Goal: Information Seeking & Learning: Compare options

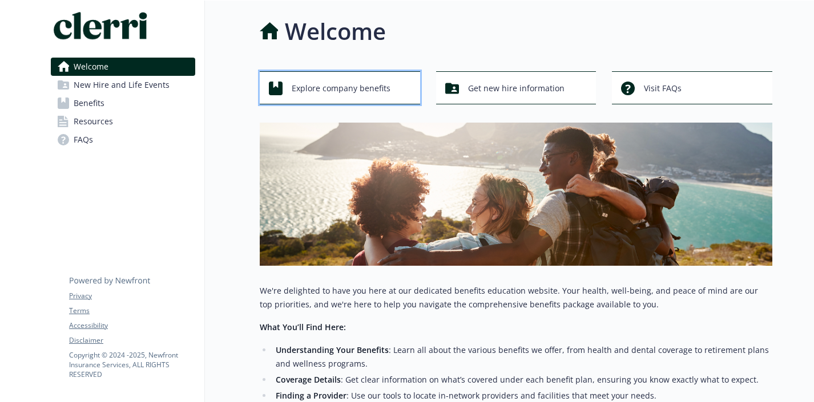
click at [345, 90] on span "Explore company benefits" at bounding box center [341, 89] width 99 height 22
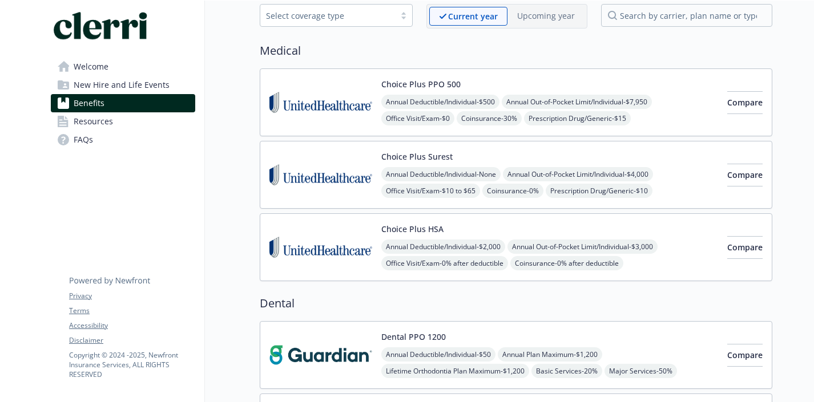
scroll to position [57, 0]
click at [460, 155] on div "Choice Plus Surest Annual Deductible/Individual - None Annual Out-of-Pocket Lim…" at bounding box center [549, 176] width 337 height 49
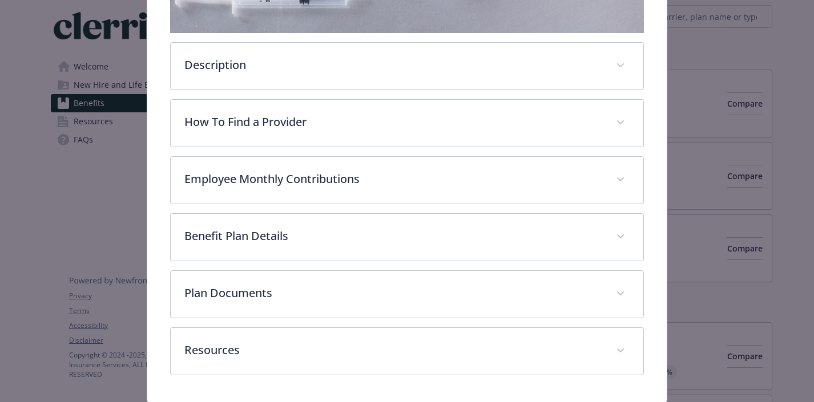
scroll to position [312, 0]
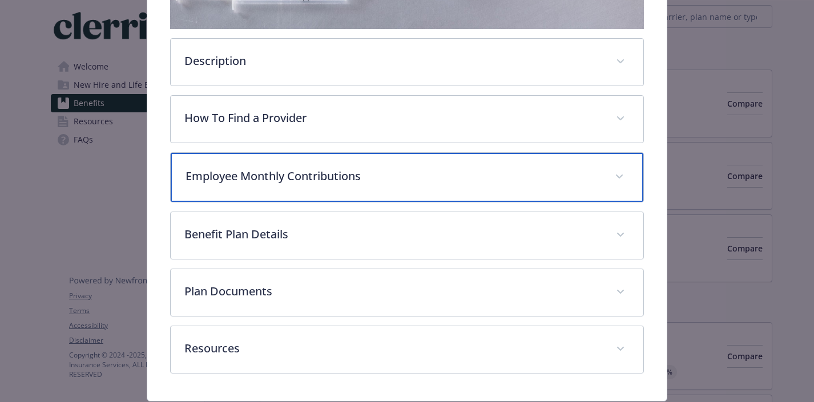
click at [457, 176] on p "Employee Monthly Contributions" at bounding box center [394, 176] width 416 height 17
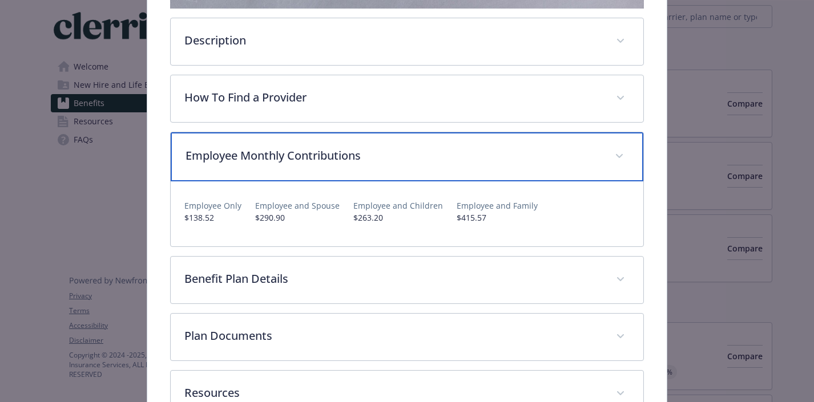
scroll to position [330, 0]
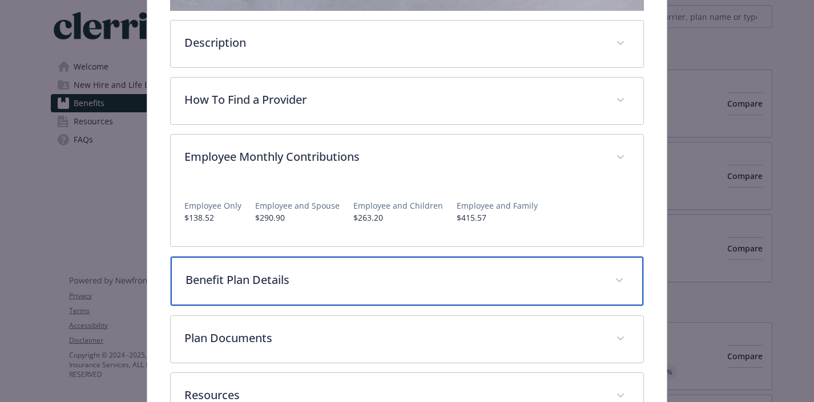
click at [527, 281] on p "Benefit Plan Details" at bounding box center [394, 280] width 416 height 17
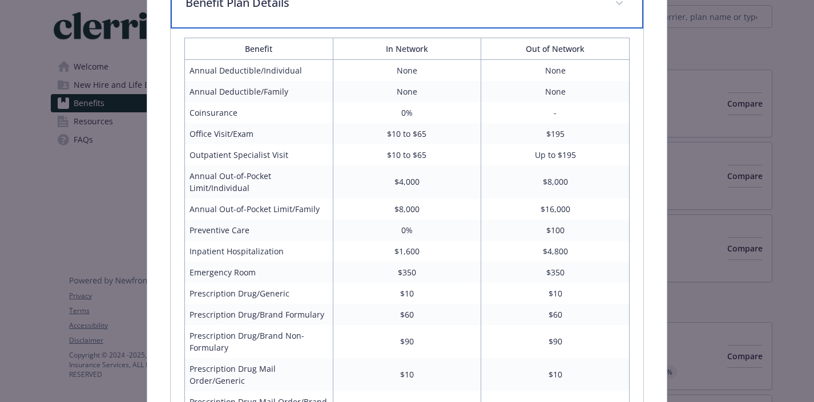
scroll to position [616, 0]
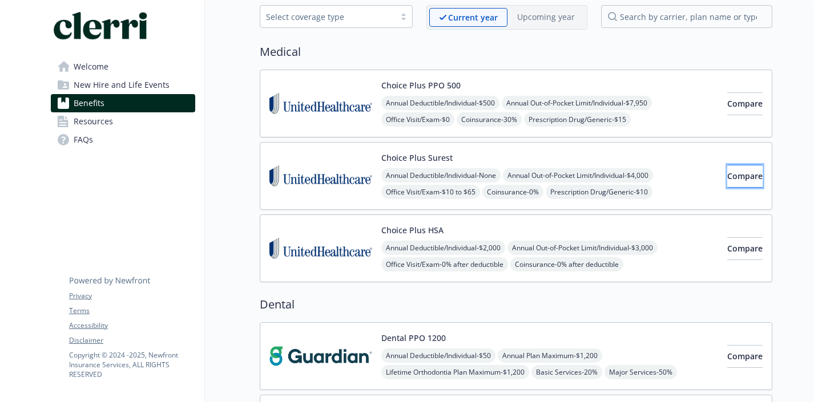
click at [747, 172] on button "Compare" at bounding box center [744, 176] width 35 height 23
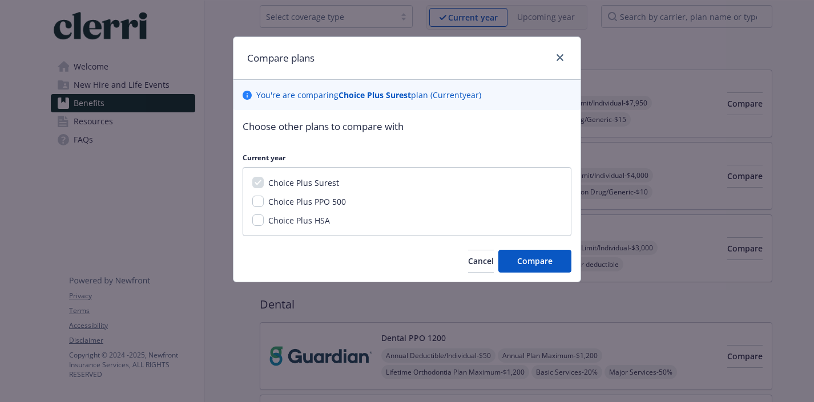
click at [311, 201] on span "Choice Plus PPO 500" at bounding box center [307, 201] width 78 height 11
click at [264, 201] on input "Choice Plus PPO 500" at bounding box center [257, 201] width 11 height 11
checkbox input "true"
click at [315, 216] on span "Choice Plus HSA" at bounding box center [299, 220] width 62 height 11
click at [264, 216] on input "Choice Plus HSA" at bounding box center [257, 220] width 11 height 11
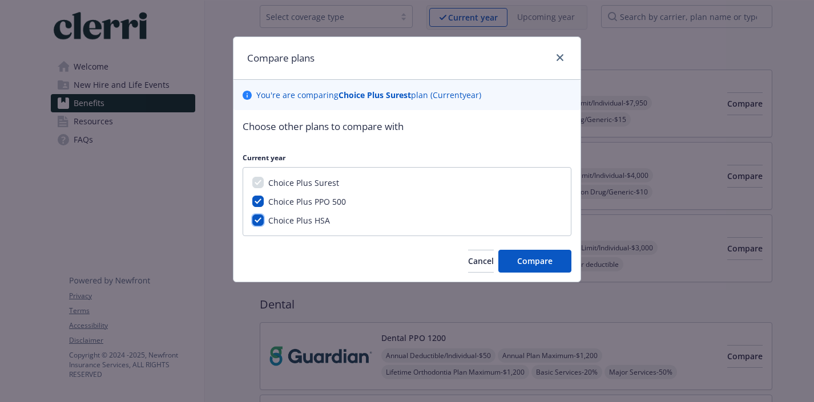
checkbox input "true"
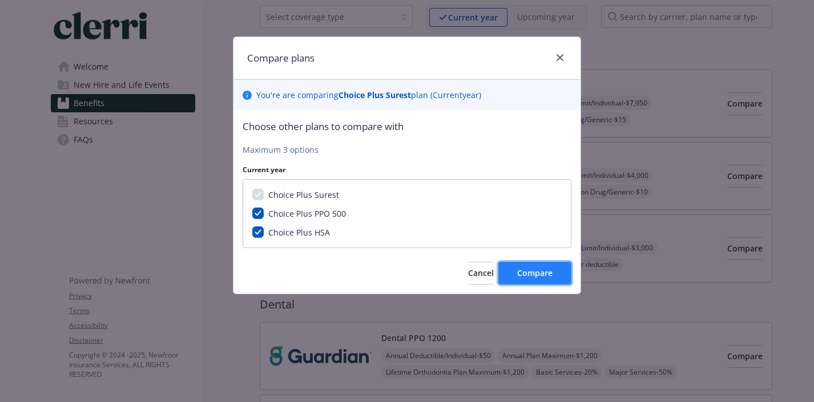
click at [539, 269] on span "Compare" at bounding box center [534, 273] width 35 height 11
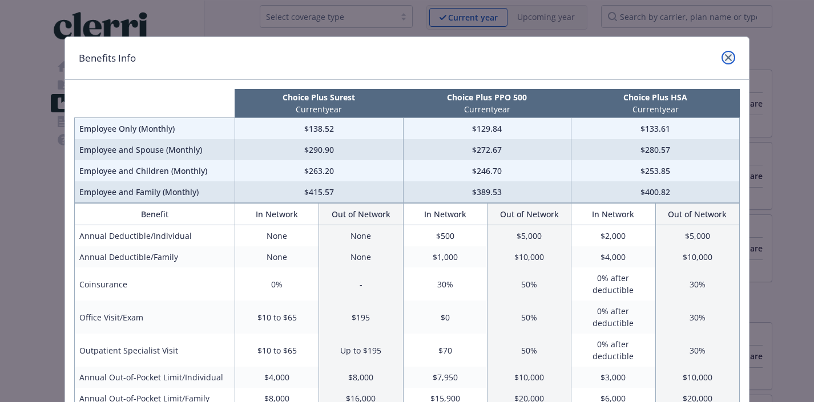
click at [725, 57] on icon "close" at bounding box center [728, 57] width 7 height 7
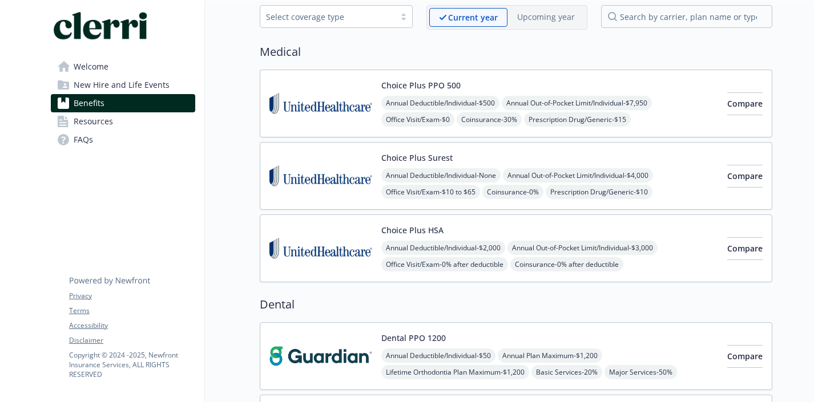
click at [507, 223] on div "Choice Plus HSA Annual Deductible/Individual - $2,000 Annual Out-of-Pocket Limi…" at bounding box center [516, 249] width 513 height 68
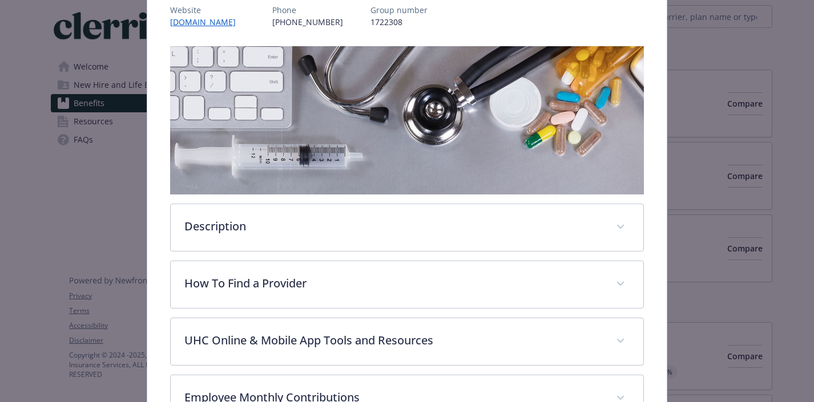
scroll to position [167, 0]
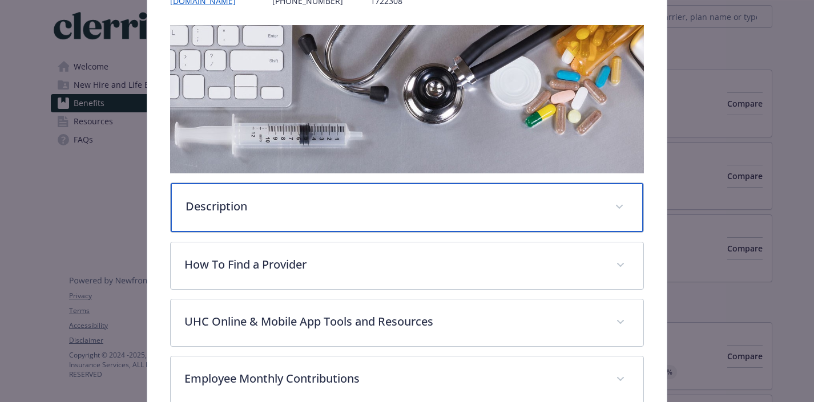
click at [504, 212] on p "Description" at bounding box center [394, 206] width 416 height 17
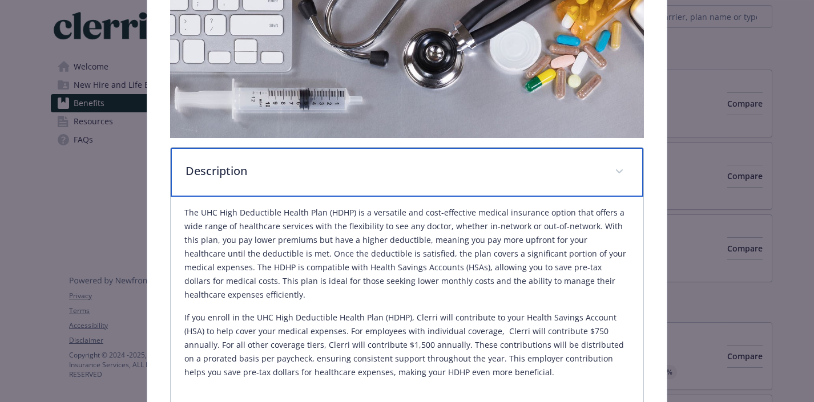
scroll to position [202, 0]
click at [539, 161] on div "Description" at bounding box center [407, 172] width 473 height 49
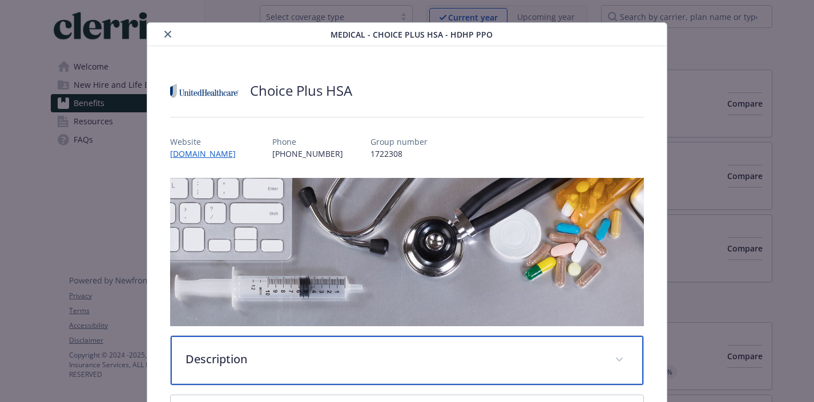
scroll to position [0, 0]
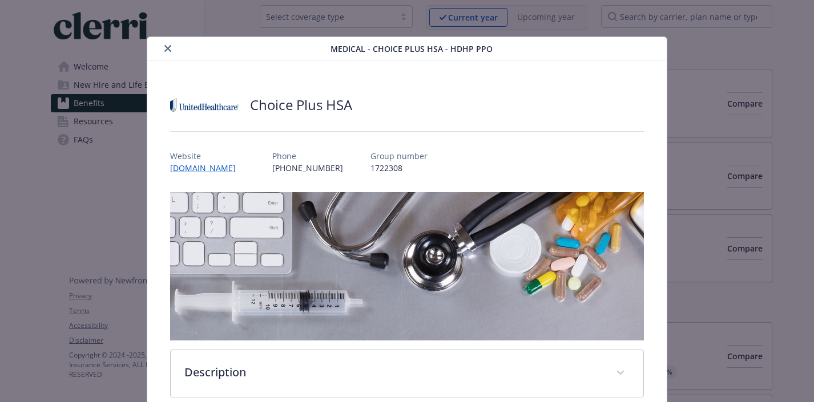
click at [163, 44] on button "close" at bounding box center [168, 49] width 14 height 14
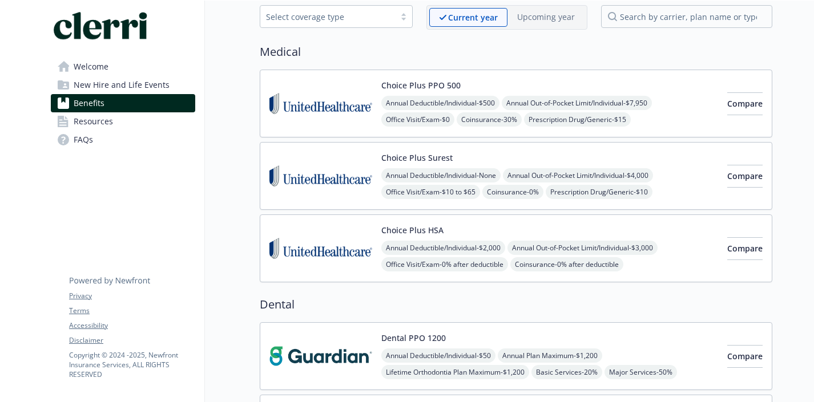
click at [433, 149] on div "Choice Plus Surest Annual Deductible/Individual - None Annual Out-of-Pocket Lim…" at bounding box center [516, 176] width 513 height 68
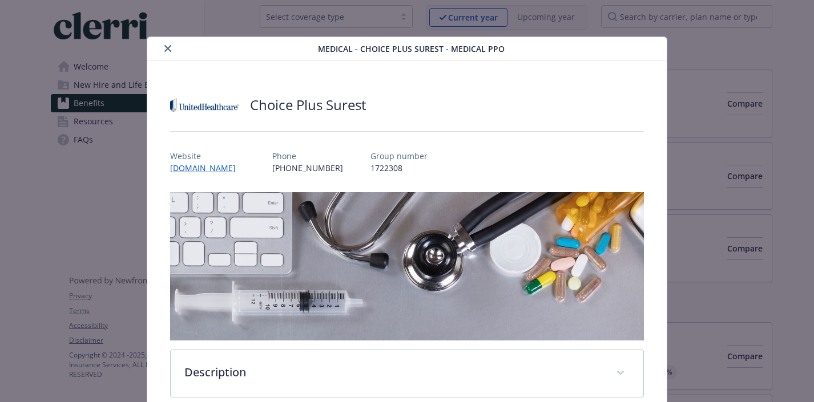
scroll to position [34, 0]
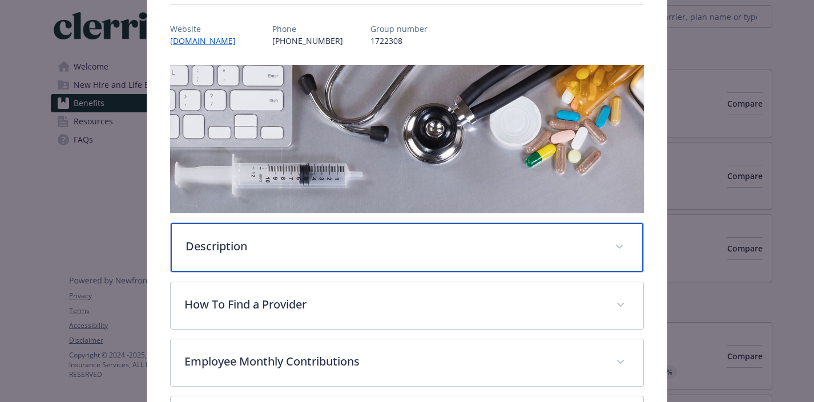
click at [390, 227] on div "Description" at bounding box center [407, 247] width 473 height 49
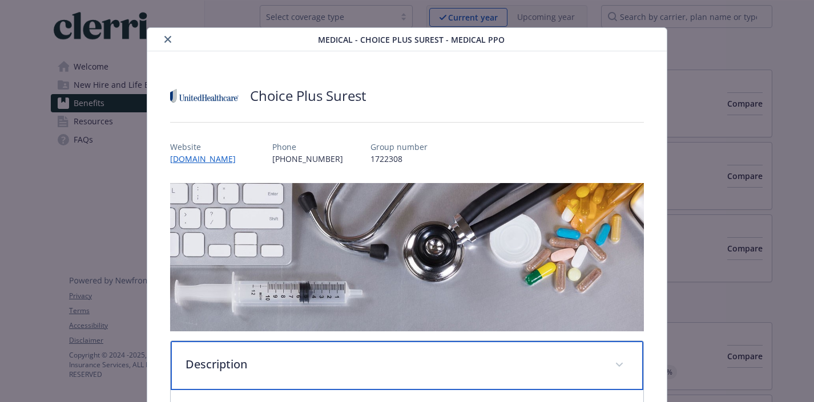
scroll to position [4, 0]
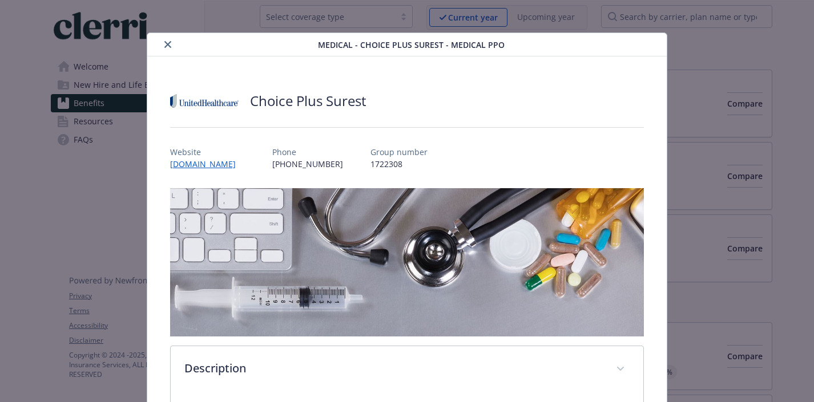
click at [171, 44] on button "close" at bounding box center [168, 45] width 14 height 14
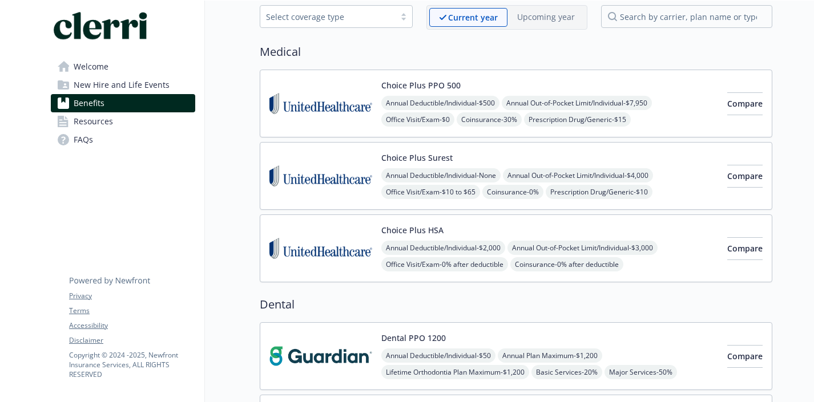
click at [362, 117] on img at bounding box center [320, 103] width 103 height 49
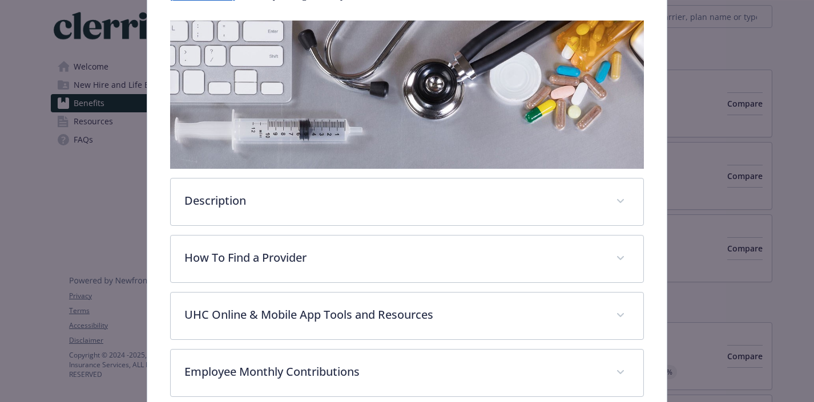
scroll to position [183, 0]
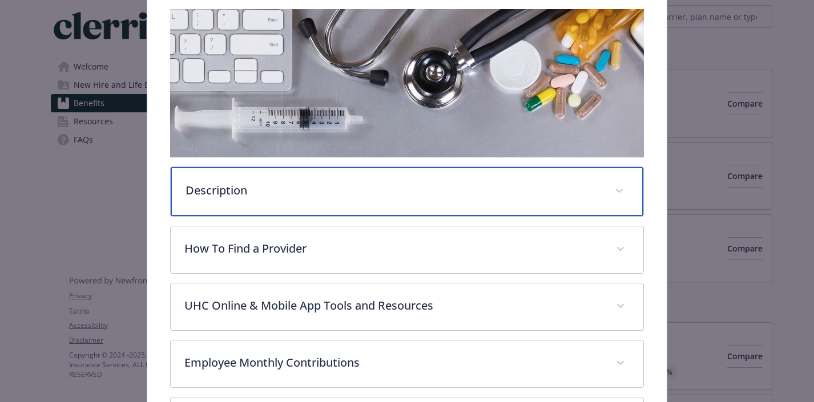
click at [365, 182] on p "Description" at bounding box center [394, 190] width 416 height 17
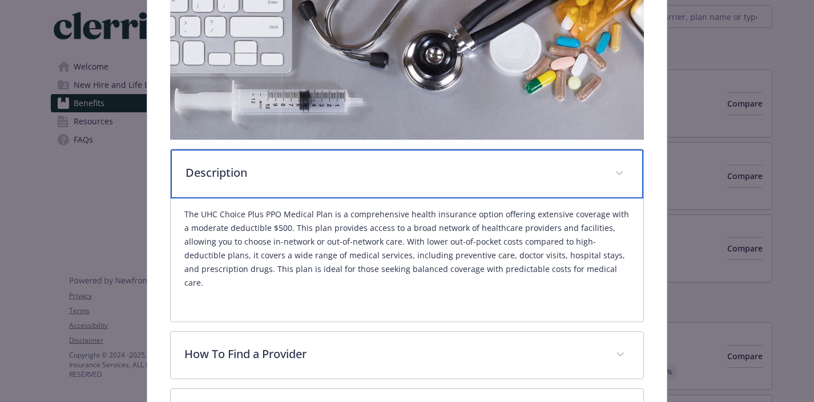
scroll to position [202, 0]
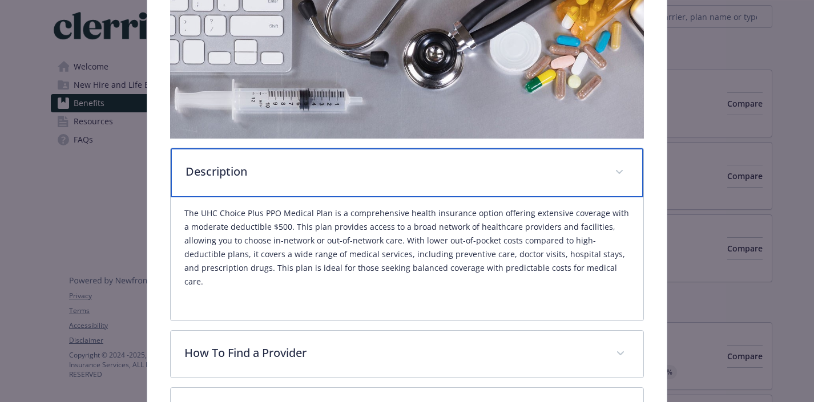
click at [365, 182] on div "Description" at bounding box center [407, 172] width 473 height 49
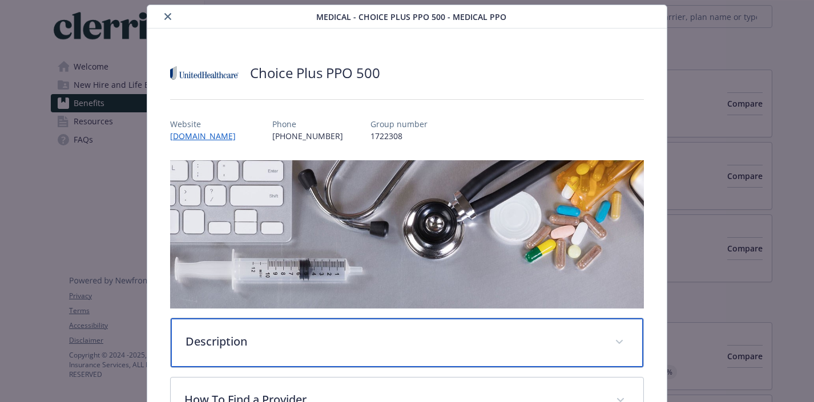
scroll to position [25, 0]
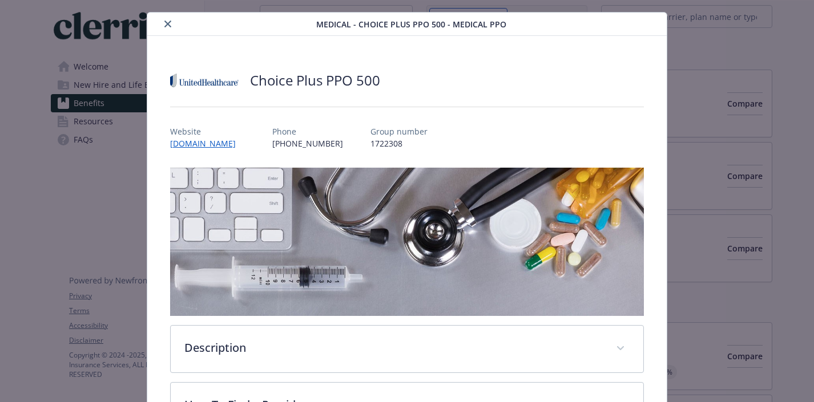
click at [161, 20] on div "details for plan Medical - Choice Plus PPO 500 - Medical PPO" at bounding box center [234, 24] width 165 height 14
click at [168, 21] on icon "close" at bounding box center [167, 24] width 7 height 7
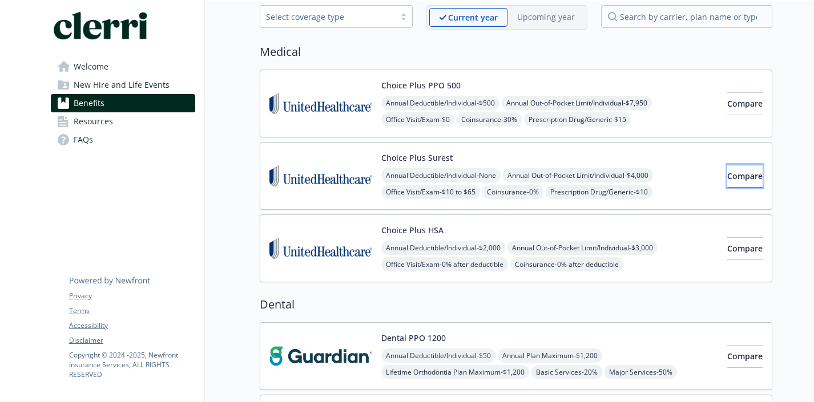
click at [740, 173] on span "Compare" at bounding box center [744, 176] width 35 height 11
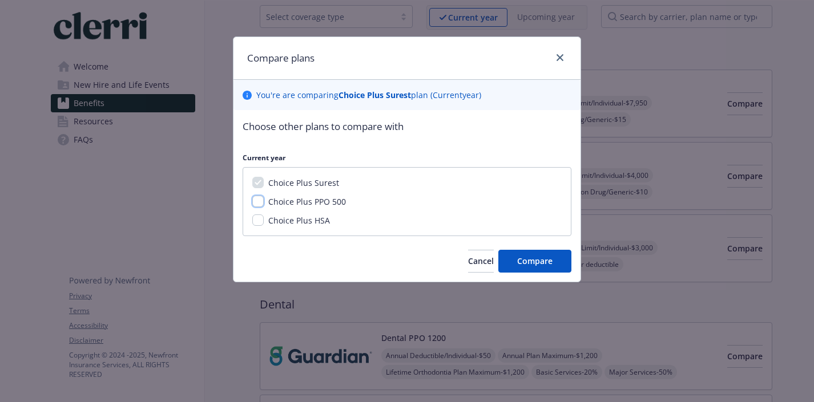
click at [256, 202] on input "Choice Plus PPO 500" at bounding box center [257, 201] width 11 height 11
checkbox input "true"
click at [256, 216] on input "Choice Plus HSA" at bounding box center [257, 220] width 11 height 11
checkbox input "true"
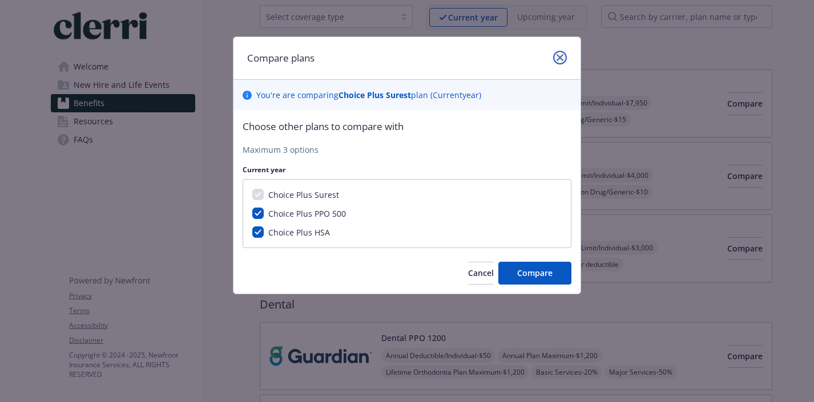
click at [557, 53] on link "close" at bounding box center [560, 58] width 14 height 14
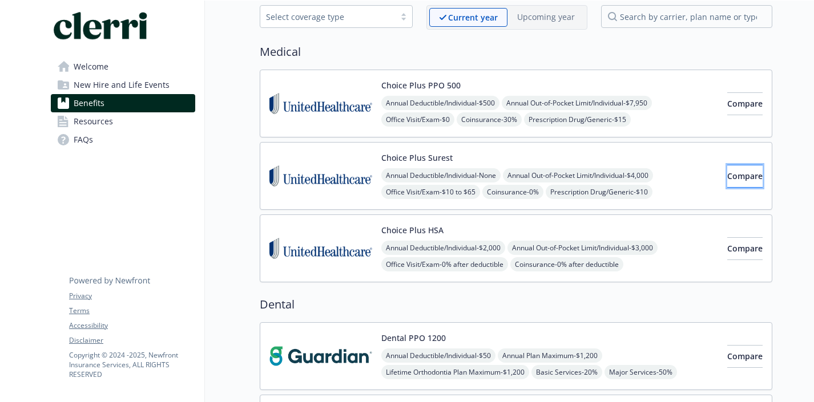
click at [727, 167] on button "Compare" at bounding box center [744, 176] width 35 height 23
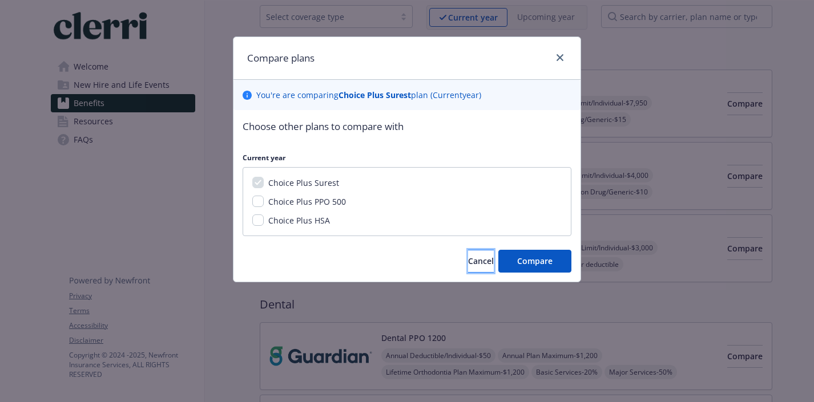
click at [473, 259] on span "Cancel" at bounding box center [481, 261] width 26 height 11
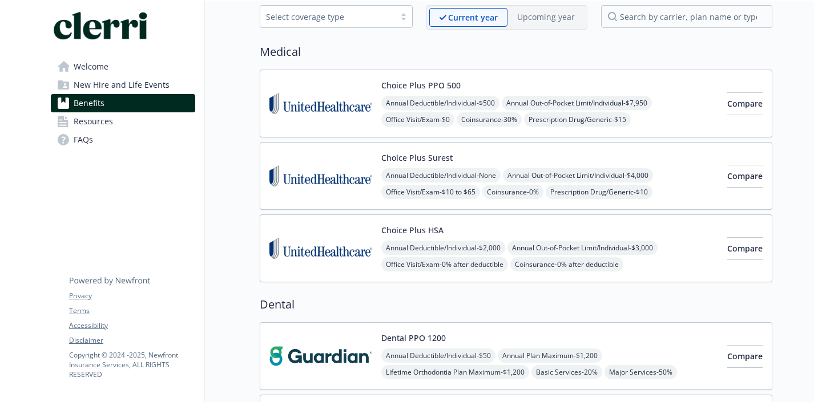
click at [460, 154] on div "Choice Plus Surest Annual Deductible/Individual - None Annual Out-of-Pocket Lim…" at bounding box center [549, 176] width 337 height 49
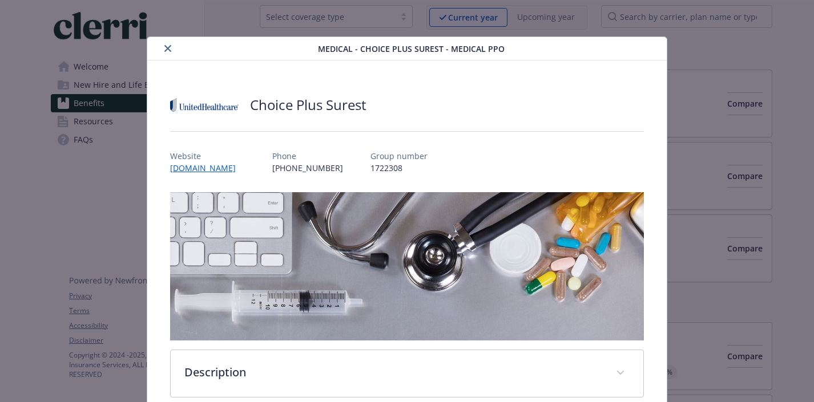
scroll to position [34, 0]
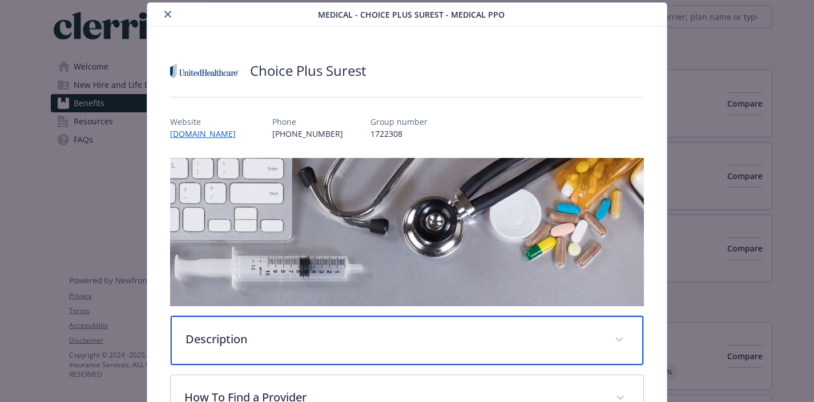
click at [322, 349] on div "Description" at bounding box center [407, 340] width 473 height 49
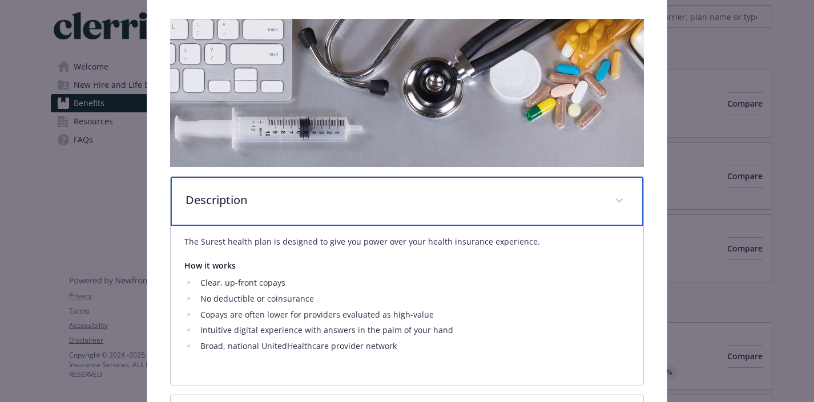
scroll to position [181, 0]
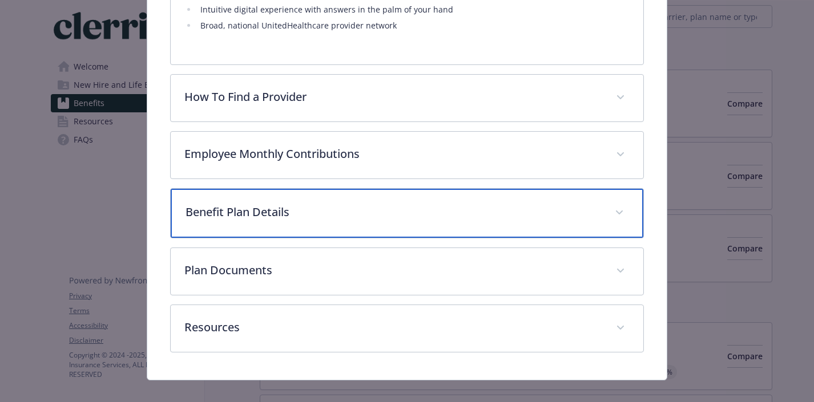
click at [471, 209] on p "Benefit Plan Details" at bounding box center [394, 212] width 416 height 17
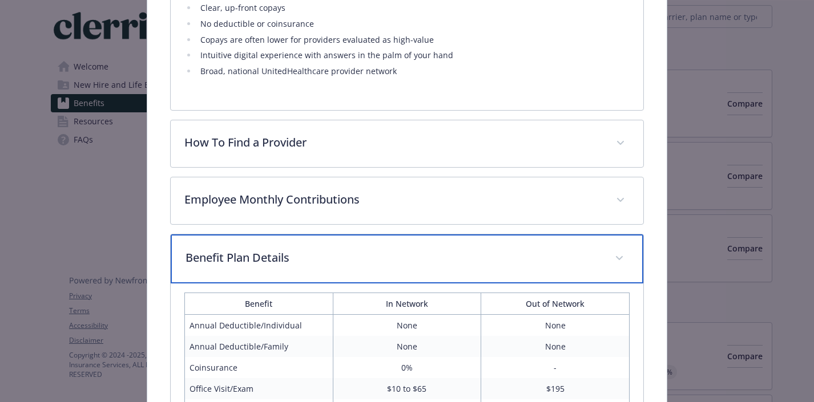
scroll to position [444, 0]
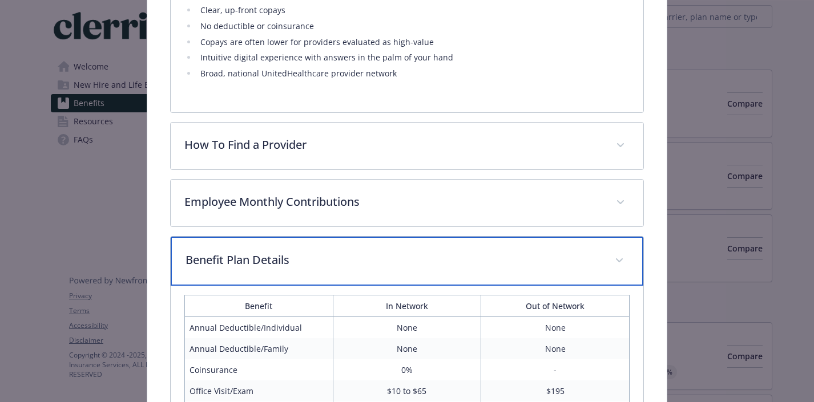
click at [483, 256] on p "Benefit Plan Details" at bounding box center [394, 260] width 416 height 17
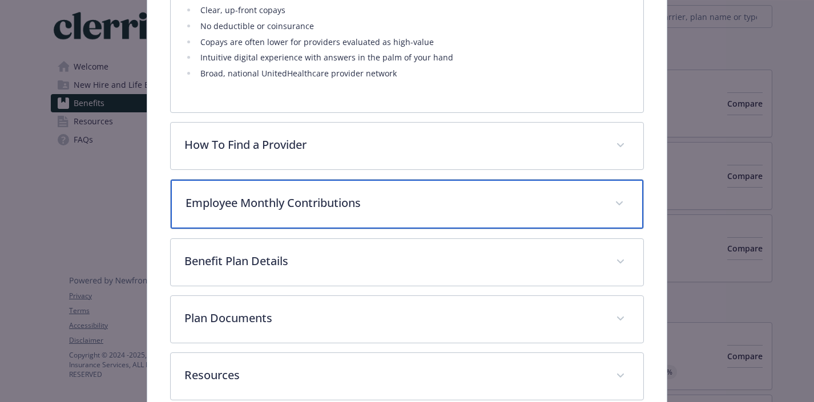
click at [482, 201] on p "Employee Monthly Contributions" at bounding box center [394, 203] width 416 height 17
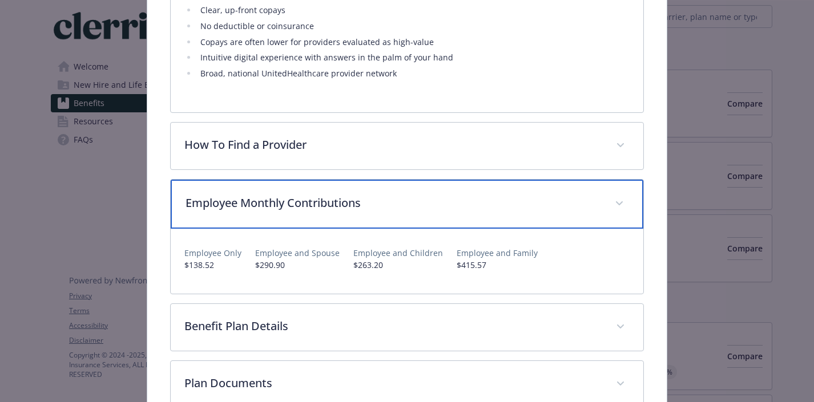
click at [482, 201] on p "Employee Monthly Contributions" at bounding box center [394, 203] width 416 height 17
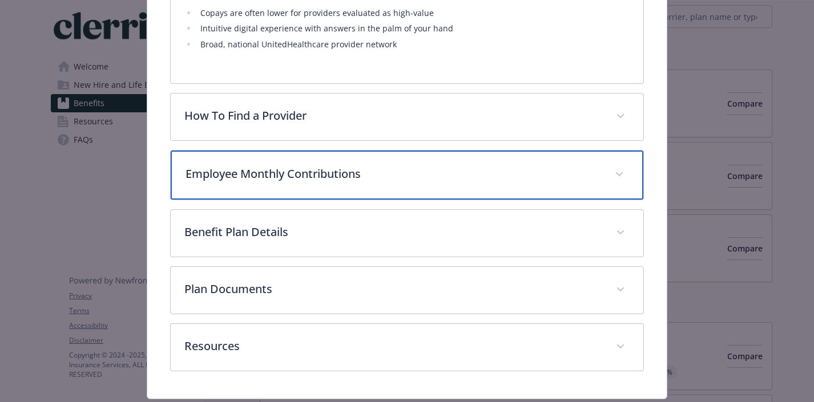
scroll to position [507, 0]
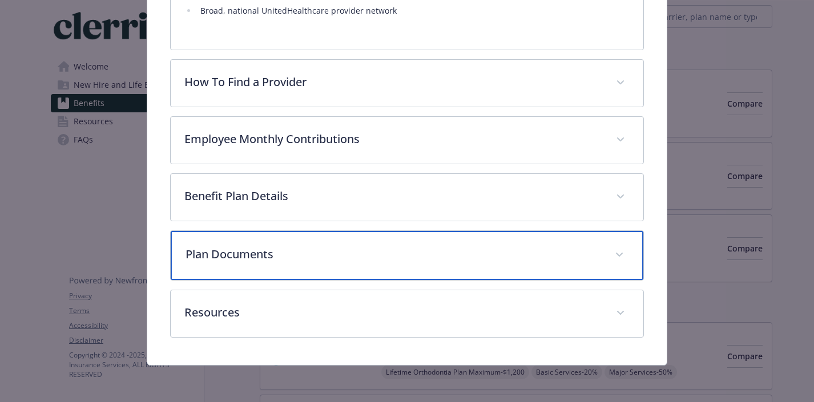
click at [479, 257] on p "Plan Documents" at bounding box center [394, 254] width 416 height 17
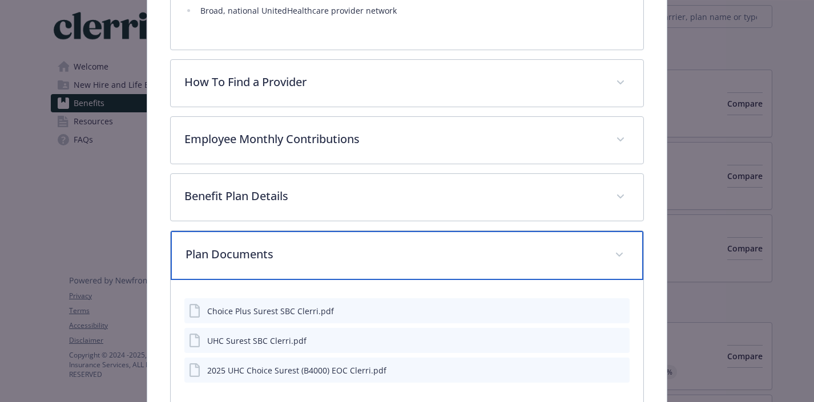
click at [479, 256] on p "Plan Documents" at bounding box center [394, 254] width 416 height 17
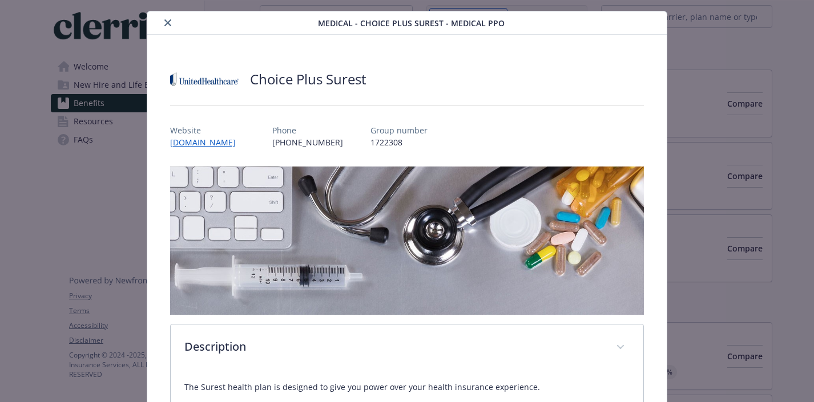
scroll to position [24, 0]
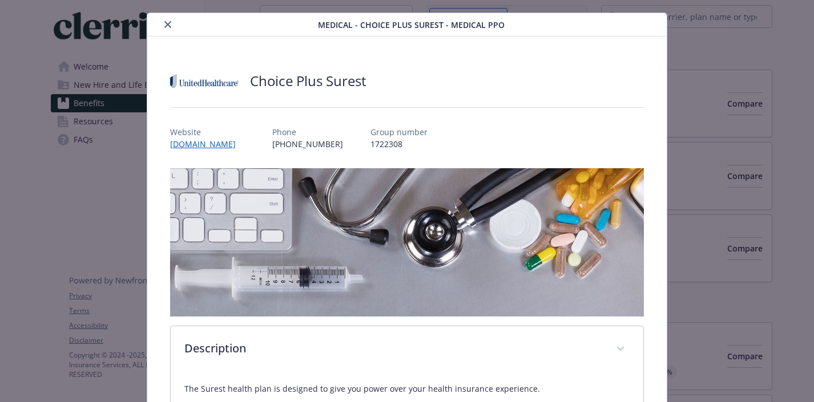
click at [174, 22] on button "close" at bounding box center [168, 25] width 14 height 14
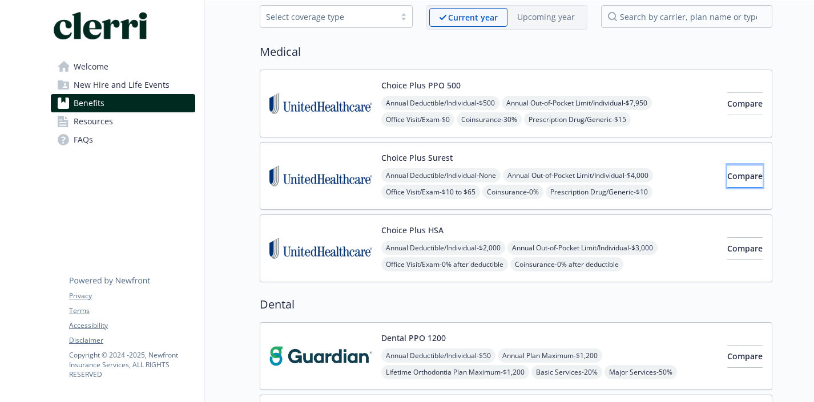
click at [733, 173] on span "Compare" at bounding box center [744, 176] width 35 height 11
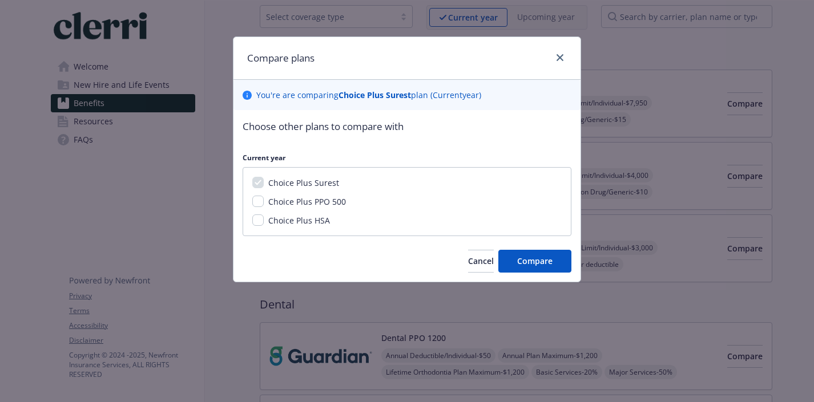
click at [341, 200] on span "Choice Plus PPO 500" at bounding box center [307, 201] width 78 height 11
click at [264, 200] on input "Choice Plus PPO 500" at bounding box center [257, 201] width 11 height 11
checkbox input "true"
click at [567, 260] on button "Compare" at bounding box center [534, 261] width 73 height 23
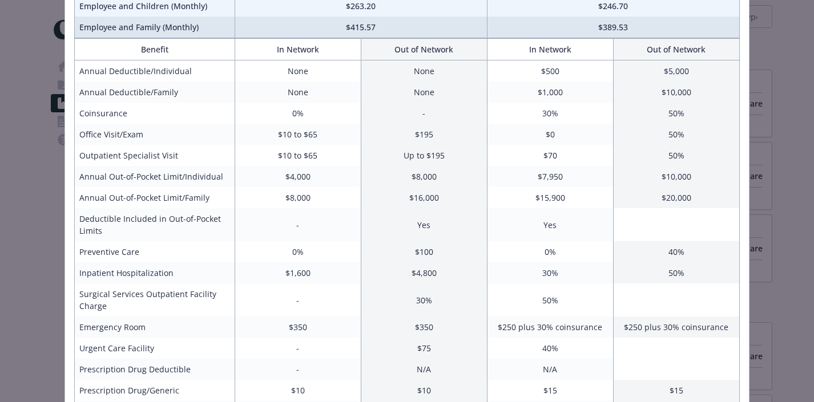
scroll to position [171, 0]
